Goal: Task Accomplishment & Management: Manage account settings

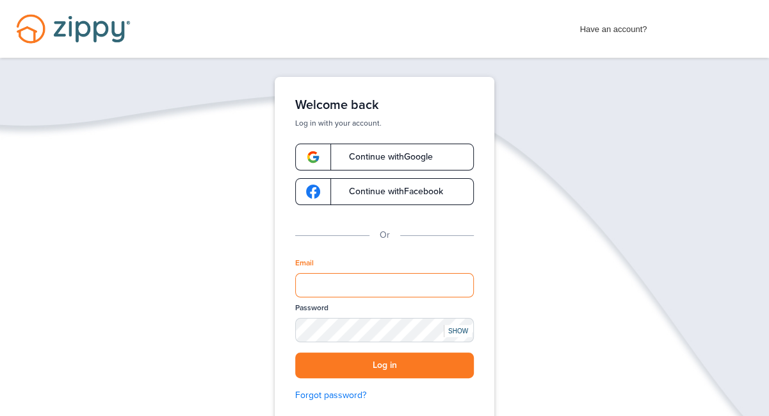
click at [413, 280] on input "Email" at bounding box center [384, 285] width 179 height 24
type input "**********"
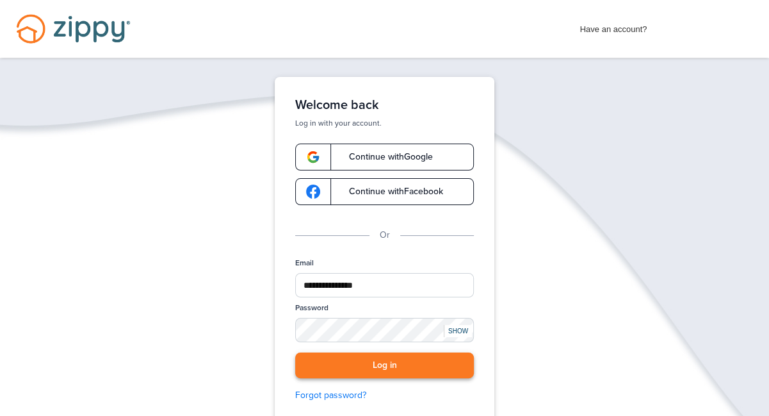
click at [386, 364] on button "Log in" at bounding box center [384, 365] width 179 height 26
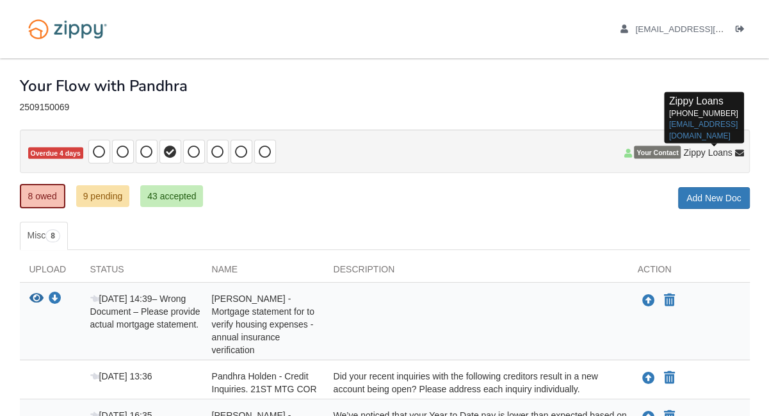
click at [738, 151] on icon at bounding box center [739, 153] width 9 height 9
